Goal: Information Seeking & Learning: Learn about a topic

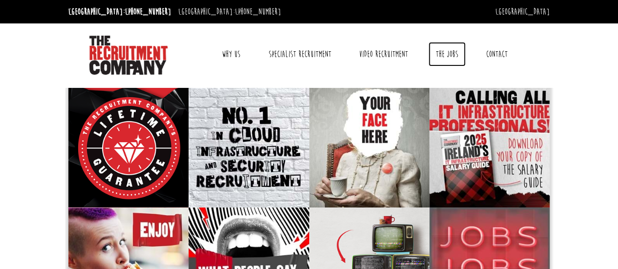
click at [436, 51] on link "The Jobs" at bounding box center [446, 54] width 37 height 24
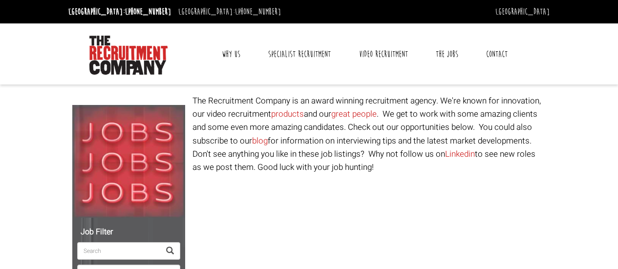
select select "[GEOGRAPHIC_DATA]"
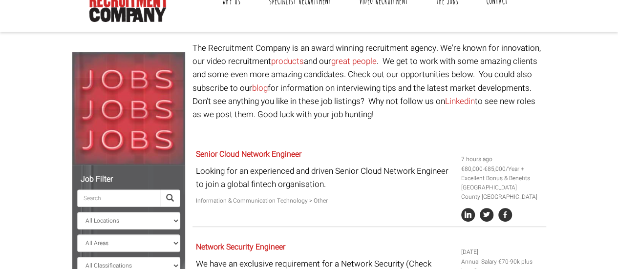
scroll to position [147, 0]
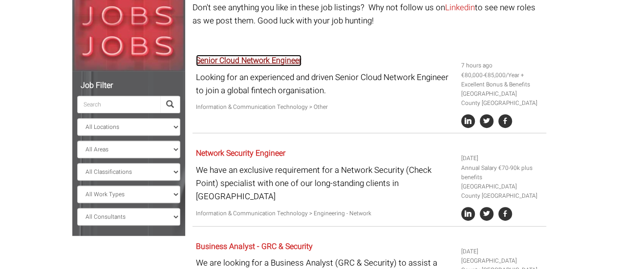
click at [253, 64] on link "Senior Cloud Network Engineer" at bounding box center [249, 61] width 106 height 12
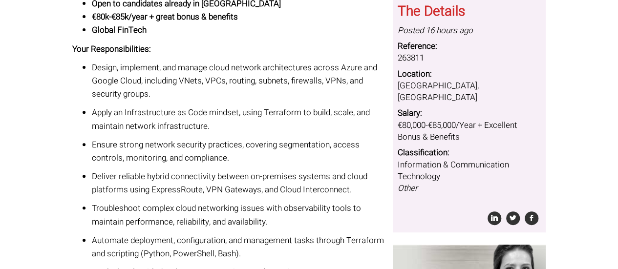
scroll to position [147, 0]
